Goal: Register for event/course

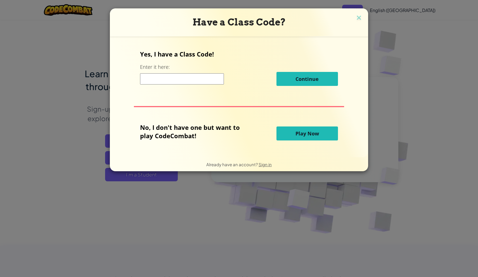
click at [295, 138] on button "Play Now" at bounding box center [308, 133] width 62 height 14
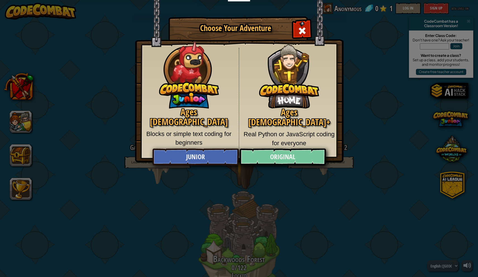
click at [262, 157] on link "Original" at bounding box center [283, 157] width 86 height 17
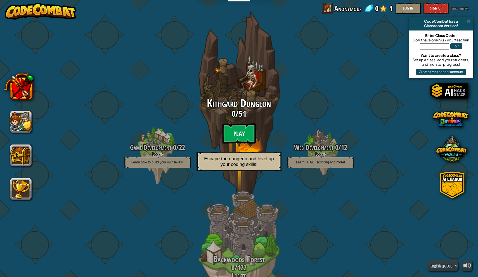
click at [236, 137] on btn "Play" at bounding box center [239, 133] width 34 height 20
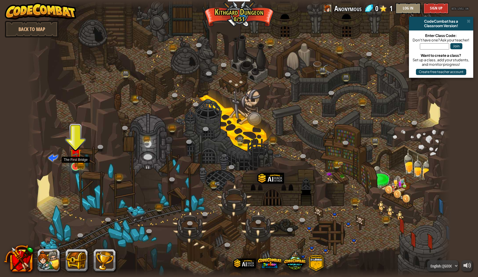
click at [77, 166] on img at bounding box center [75, 154] width 11 height 25
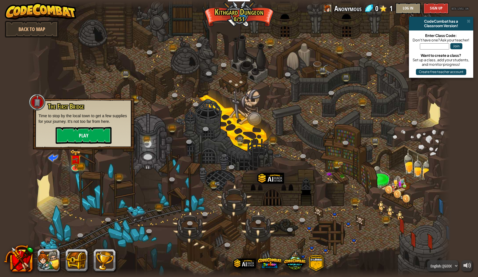
click at [82, 140] on button "Play" at bounding box center [84, 135] width 56 height 17
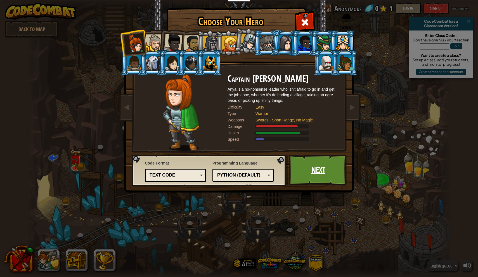
click at [318, 173] on link "Next" at bounding box center [318, 170] width 58 height 31
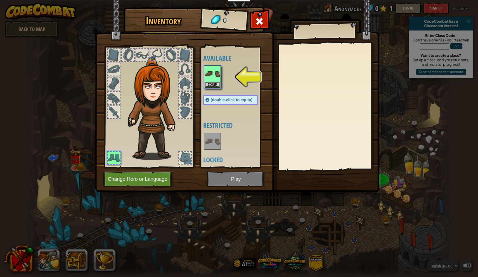
click at [357, 70] on div at bounding box center [328, 107] width 99 height 126
click at [155, 178] on button "Change Hero or Language" at bounding box center [138, 178] width 71 height 15
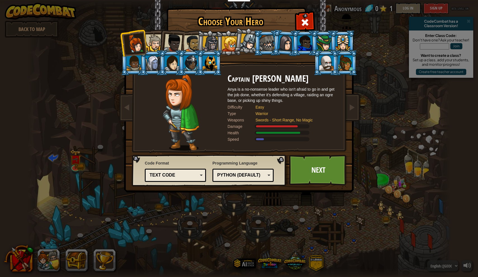
click at [164, 177] on div "Text code" at bounding box center [174, 175] width 48 height 6
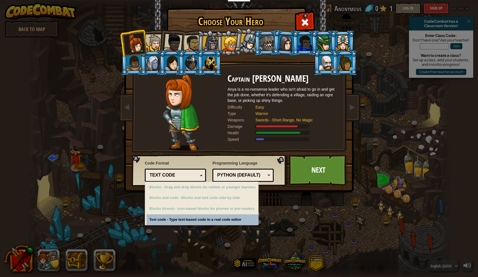
click at [181, 164] on span "Code Format" at bounding box center [175, 163] width 61 height 6
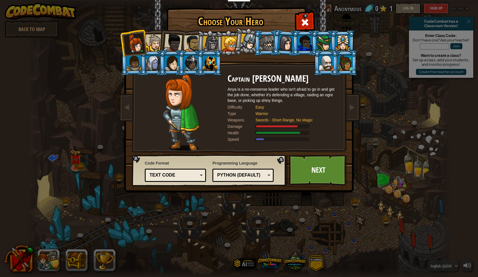
click at [150, 43] on div at bounding box center [154, 42] width 17 height 17
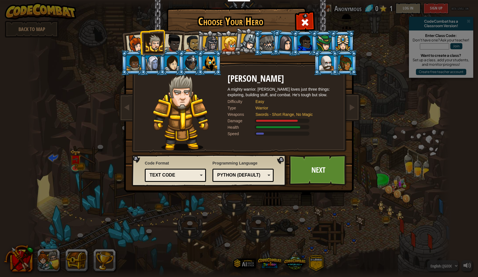
click at [172, 40] on div at bounding box center [173, 43] width 18 height 18
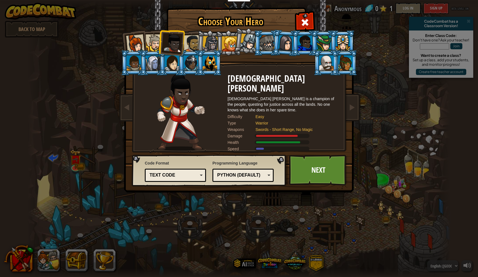
click at [189, 39] on div at bounding box center [192, 43] width 17 height 17
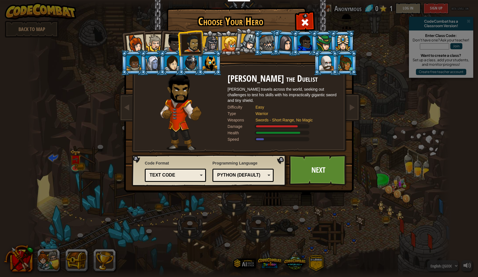
click at [209, 40] on div at bounding box center [211, 44] width 16 height 16
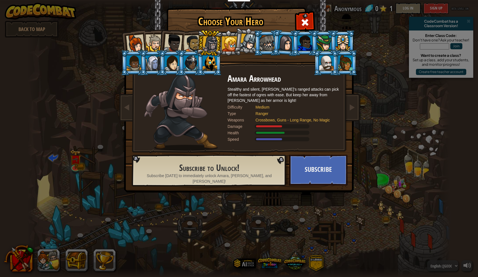
click at [230, 42] on div at bounding box center [229, 43] width 15 height 15
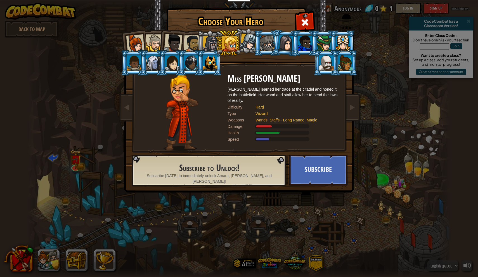
click at [253, 43] on div at bounding box center [248, 42] width 17 height 17
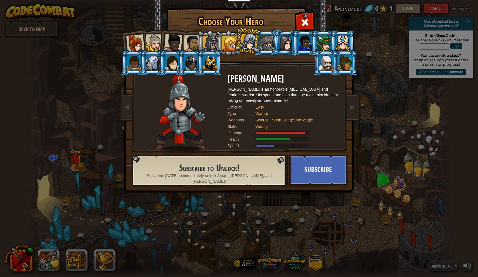
click at [264, 44] on div at bounding box center [267, 43] width 15 height 15
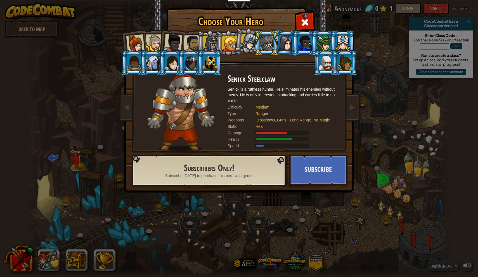
click at [250, 44] on div at bounding box center [248, 42] width 17 height 17
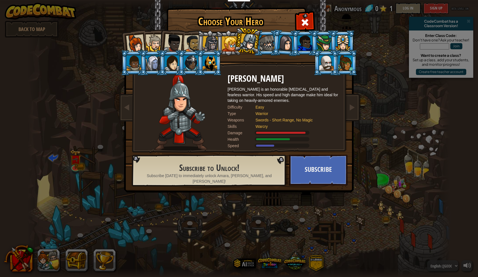
click at [264, 44] on div at bounding box center [267, 43] width 15 height 15
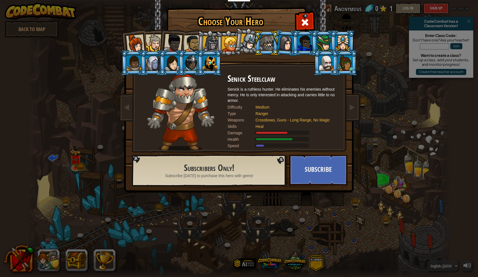
click at [232, 43] on div at bounding box center [229, 43] width 15 height 15
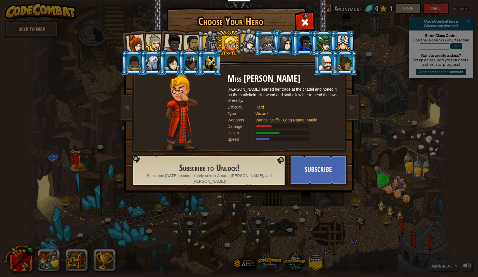
click at [263, 40] on div at bounding box center [267, 43] width 15 height 15
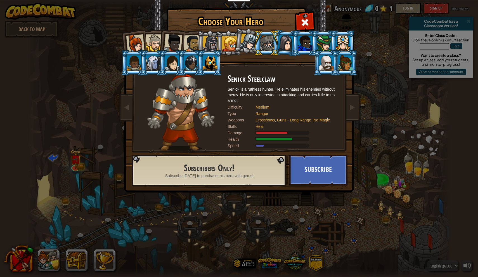
click at [286, 40] on div at bounding box center [286, 43] width 16 height 16
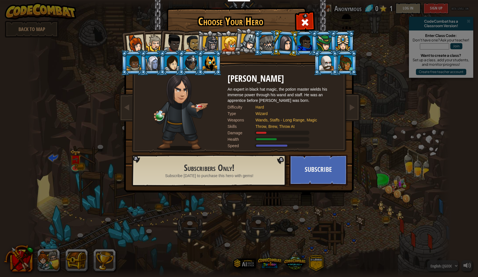
click at [304, 41] on div at bounding box center [305, 43] width 15 height 15
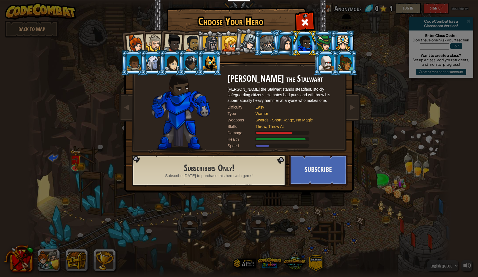
click at [324, 43] on div at bounding box center [324, 43] width 15 height 15
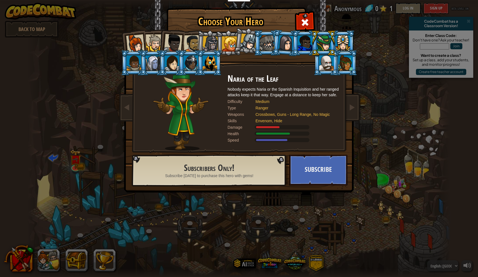
click at [344, 42] on div at bounding box center [343, 43] width 15 height 15
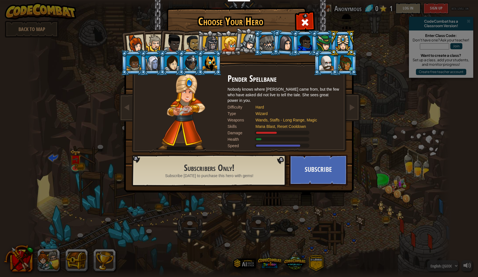
click at [345, 62] on div at bounding box center [345, 62] width 15 height 15
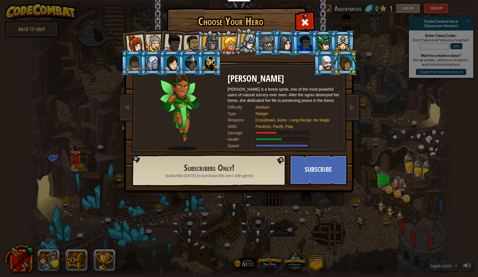
click at [334, 70] on div at bounding box center [326, 62] width 15 height 15
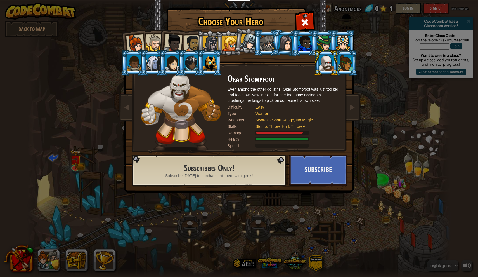
click at [211, 65] on div at bounding box center [210, 62] width 15 height 15
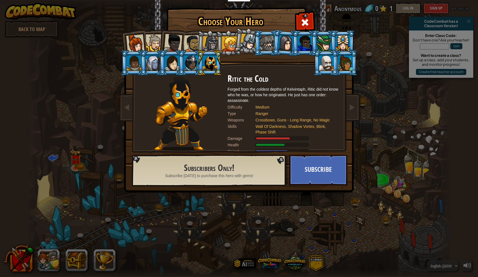
click at [196, 66] on div at bounding box center [191, 62] width 15 height 15
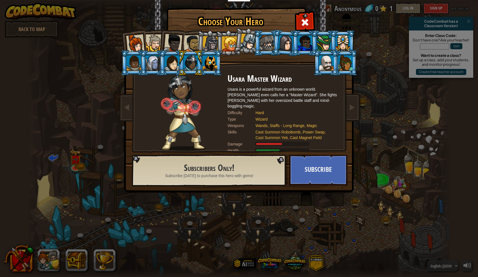
click at [173, 66] on div at bounding box center [172, 62] width 15 height 15
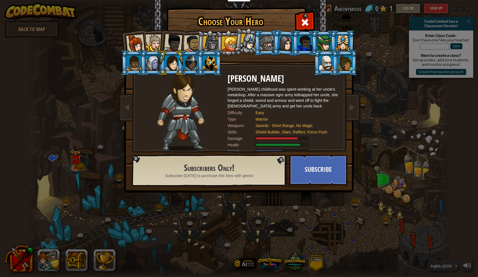
click at [153, 66] on div at bounding box center [153, 62] width 15 height 15
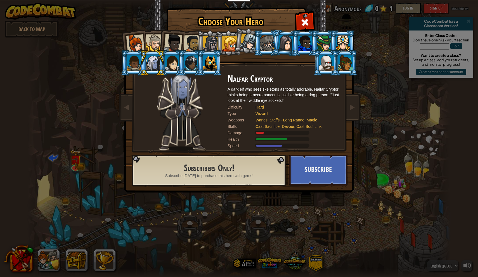
click at [136, 69] on div at bounding box center [134, 62] width 15 height 15
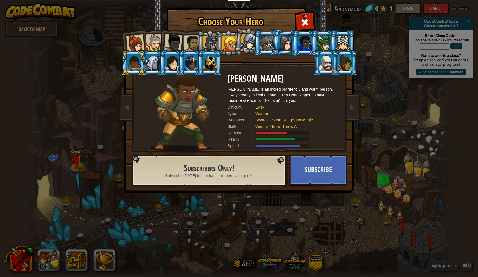
click at [135, 50] on div at bounding box center [135, 43] width 18 height 18
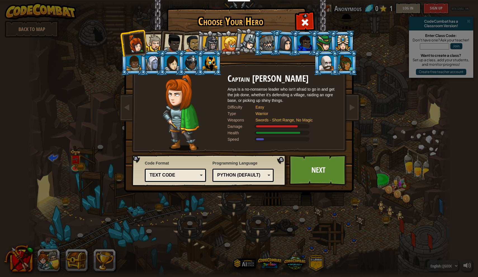
click at [149, 44] on div at bounding box center [154, 42] width 17 height 17
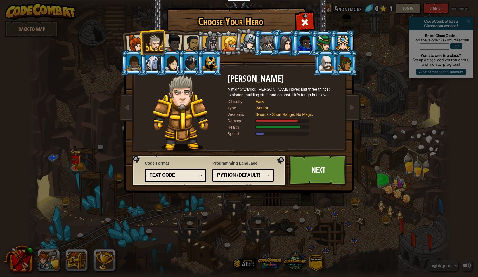
click at [176, 42] on div at bounding box center [173, 43] width 18 height 18
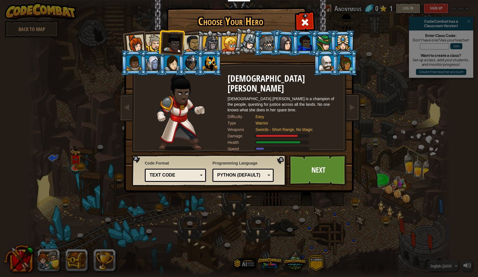
click at [211, 41] on div at bounding box center [211, 44] width 16 height 16
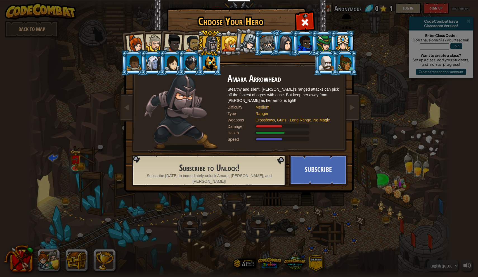
click at [251, 48] on div at bounding box center [248, 42] width 17 height 17
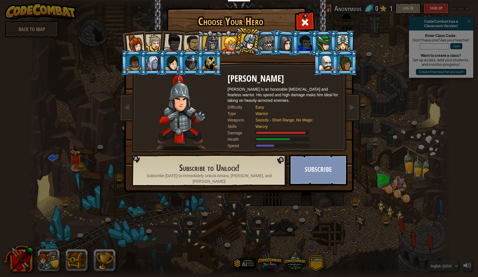
click at [311, 161] on button "Subscribe" at bounding box center [318, 170] width 58 height 31
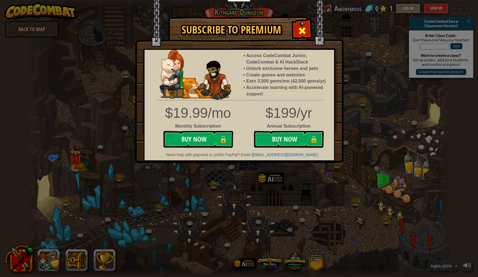
click at [305, 33] on span at bounding box center [302, 30] width 9 height 9
